Goal: Task Accomplishment & Management: Complete application form

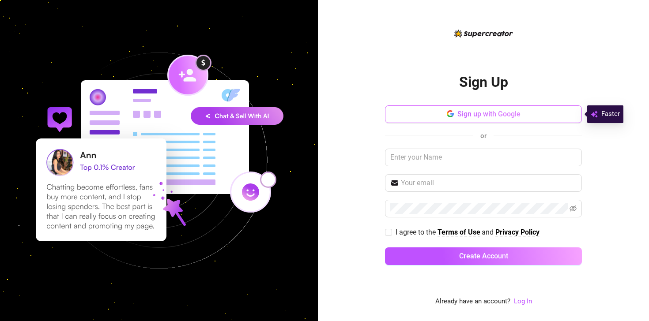
click at [478, 107] on button "Sign up with Google" at bounding box center [483, 115] width 197 height 18
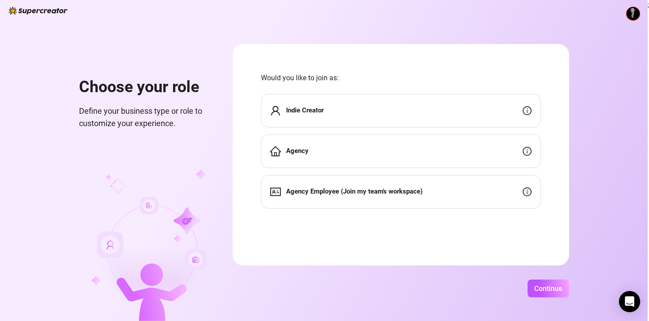
click at [420, 117] on div "Indie Creator" at bounding box center [401, 111] width 280 height 34
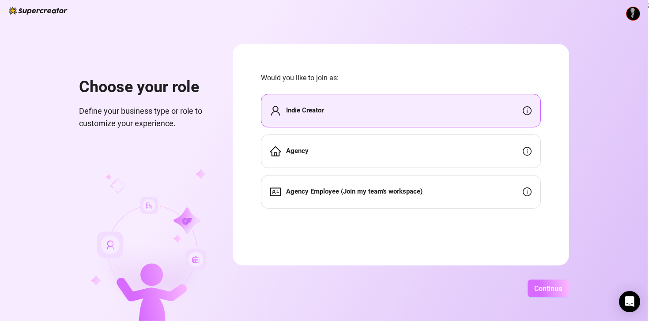
click at [544, 296] on button "Continue" at bounding box center [549, 289] width 42 height 18
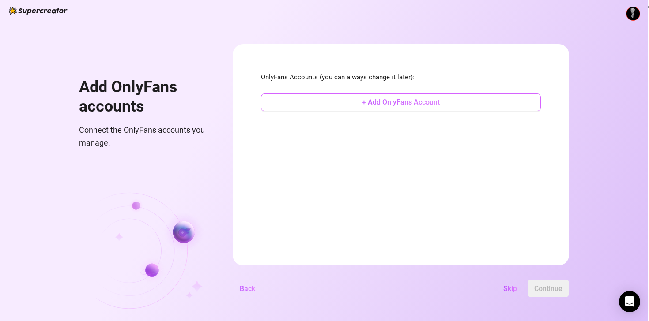
click at [414, 111] on button "+ Add OnlyFans Account" at bounding box center [401, 103] width 280 height 18
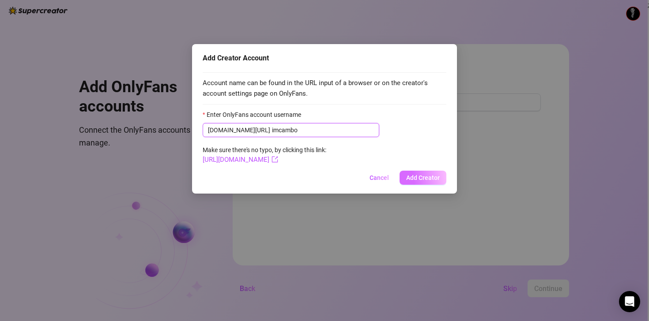
type input "imcambo"
click at [409, 176] on span "Add Creator" at bounding box center [423, 177] width 34 height 7
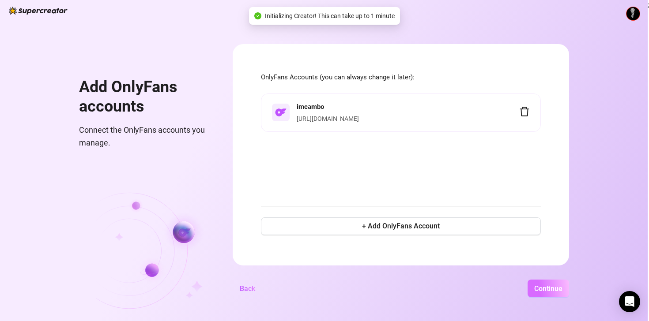
click at [543, 284] on button "Continue" at bounding box center [549, 289] width 42 height 18
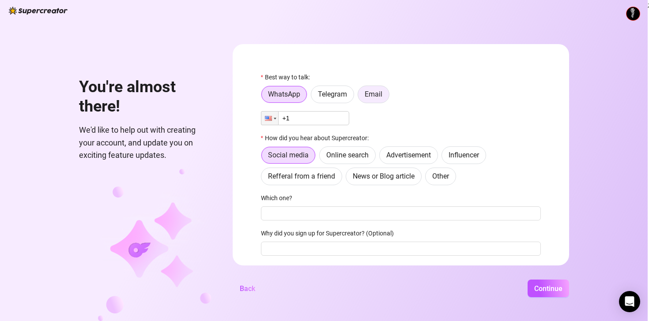
click at [369, 91] on span "Email" at bounding box center [374, 94] width 18 height 8
click at [360, 97] on input "Email" at bounding box center [360, 97] width 0 height 0
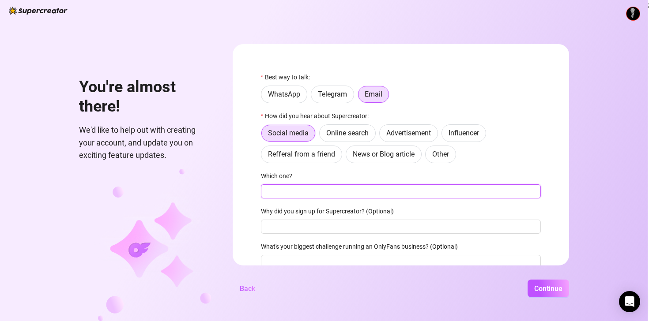
click at [356, 195] on input "Which one?" at bounding box center [401, 192] width 280 height 14
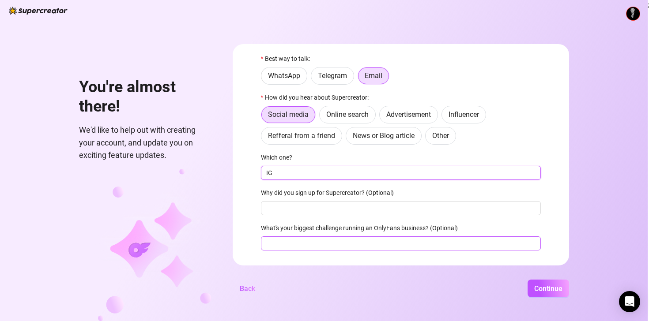
scroll to position [40, 0]
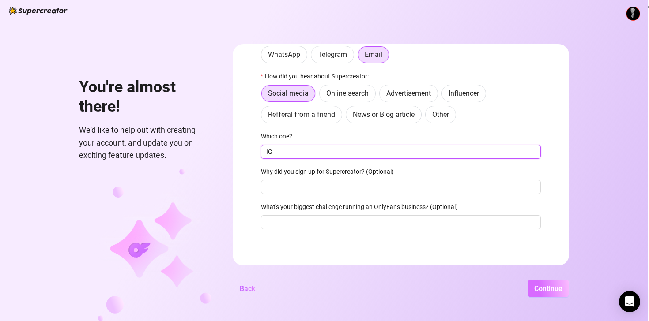
type input "IG"
click at [543, 288] on span "Continue" at bounding box center [548, 289] width 28 height 8
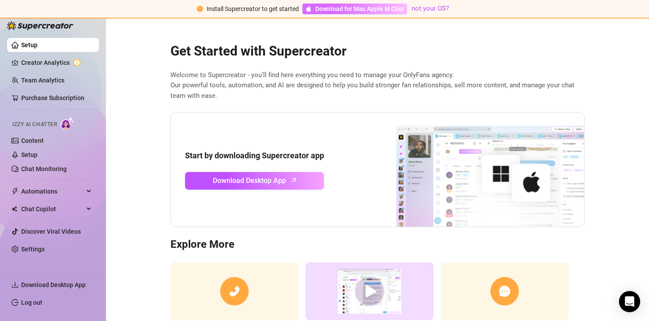
click at [321, 14] on link "Download for Mac Apple M Chip" at bounding box center [354, 9] width 105 height 11
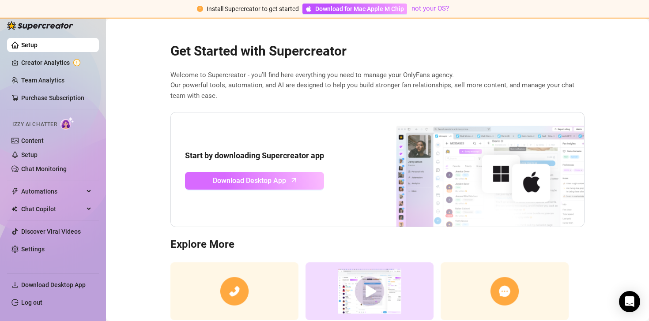
click at [268, 179] on span "Download Desktop App" at bounding box center [249, 180] width 73 height 11
click at [306, 185] on link "Download Desktop App" at bounding box center [254, 181] width 139 height 18
